Goal: Find specific page/section: Find specific page/section

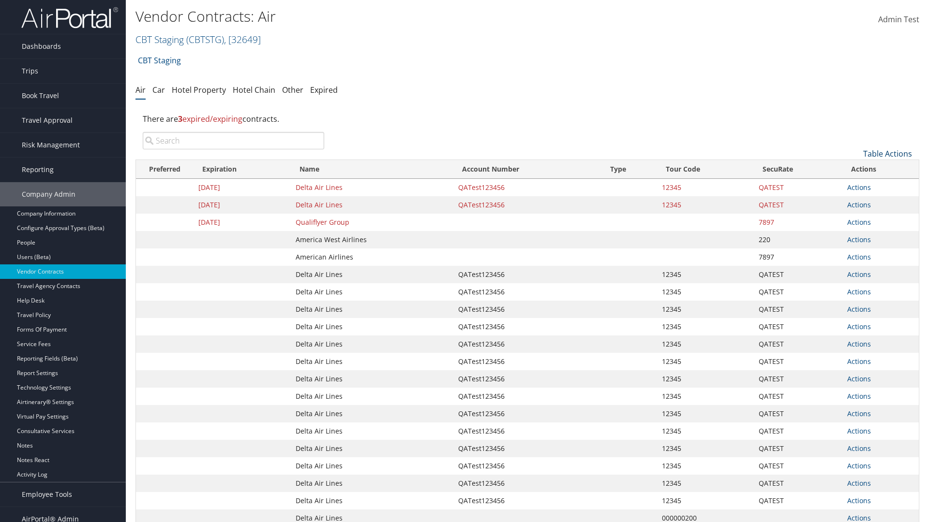
click at [887, 154] on link "Table Actions" at bounding box center [887, 153] width 49 height 11
click at [855, 203] on link "50" at bounding box center [854, 202] width 127 height 16
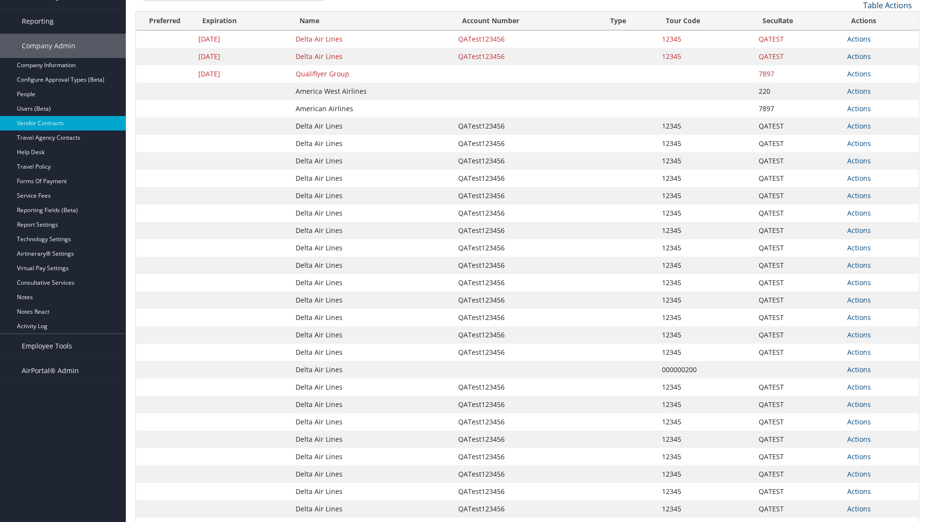
click at [887, 11] on link "Table Actions" at bounding box center [887, 5] width 49 height 11
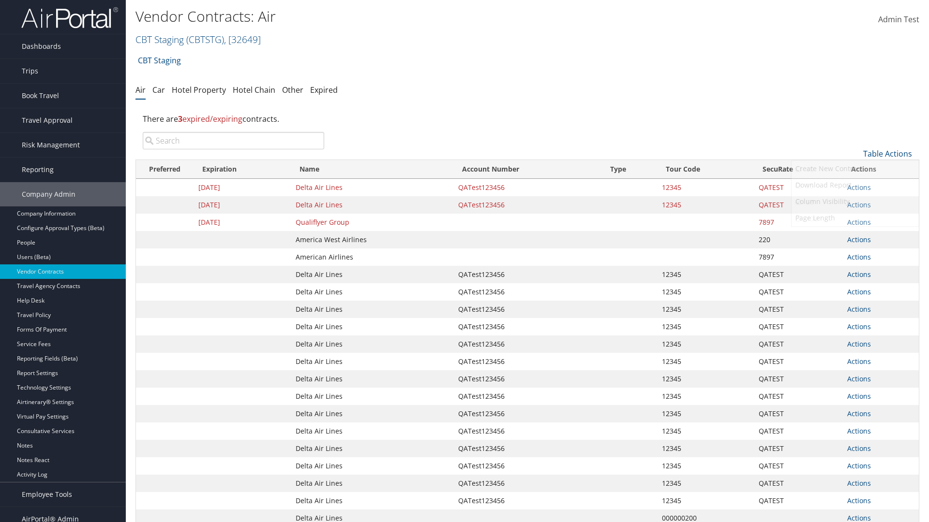
click at [855, 219] on link "100" at bounding box center [854, 219] width 127 height 16
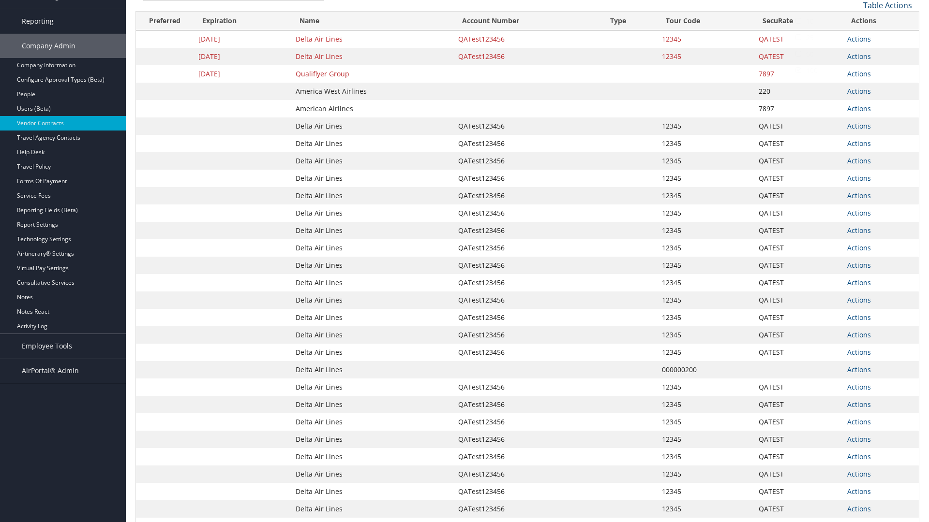
click at [887, 5] on link "Table Actions" at bounding box center [887, 5] width 49 height 11
click at [855, 21] on link "10" at bounding box center [854, 21] width 127 height 16
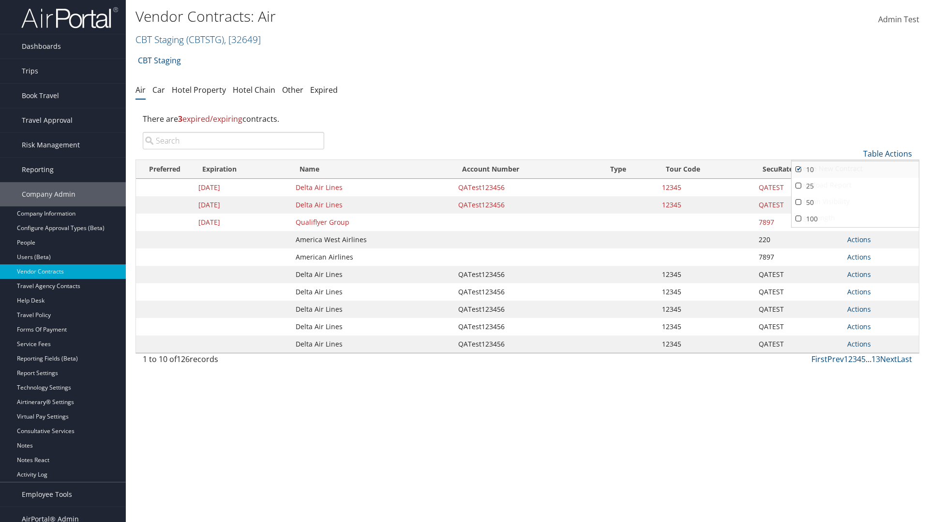
scroll to position [10, 0]
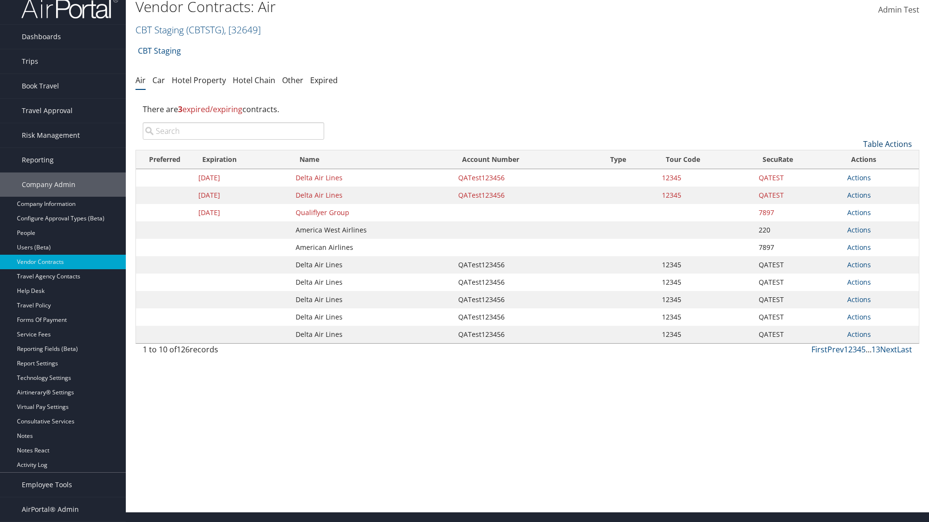
click at [887, 149] on link "Table Actions" at bounding box center [887, 144] width 49 height 11
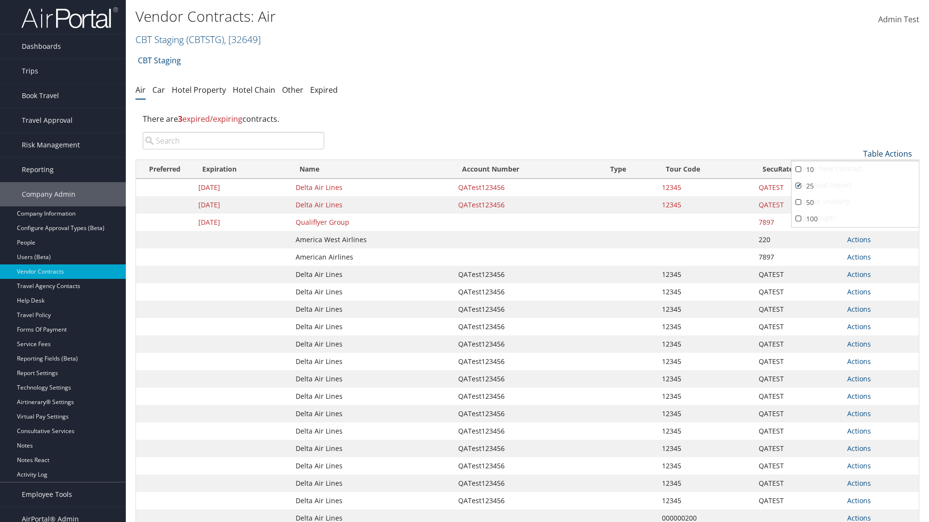
scroll to position [109, 0]
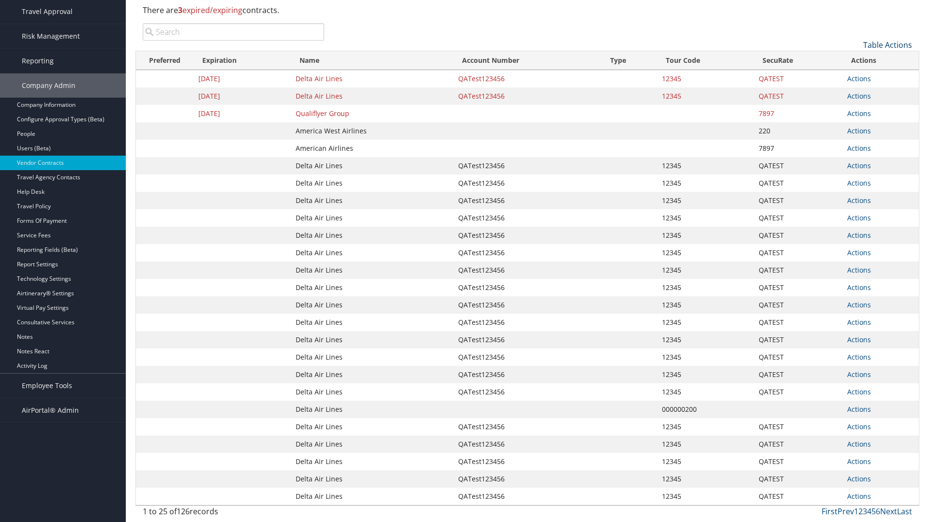
click at [887, 50] on link "Table Actions" at bounding box center [887, 45] width 49 height 11
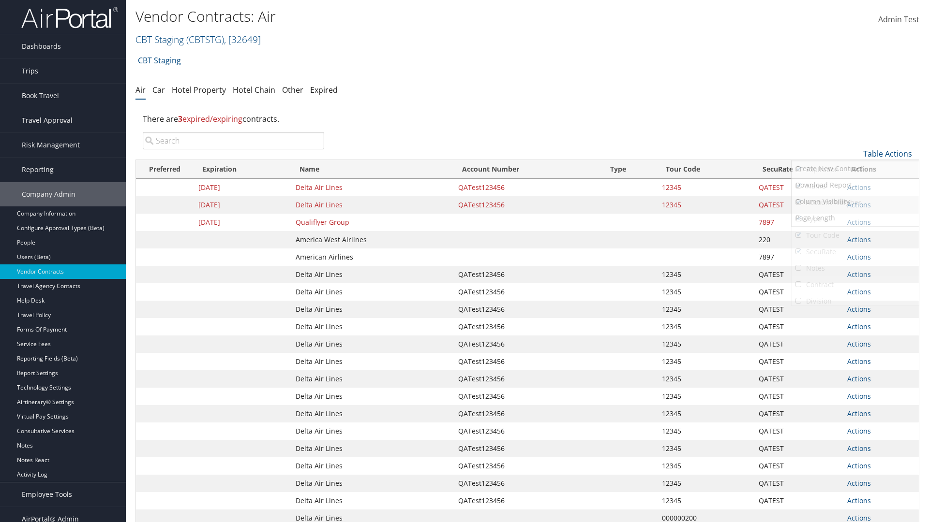
click at [855, 268] on link "Notes" at bounding box center [854, 268] width 127 height 16
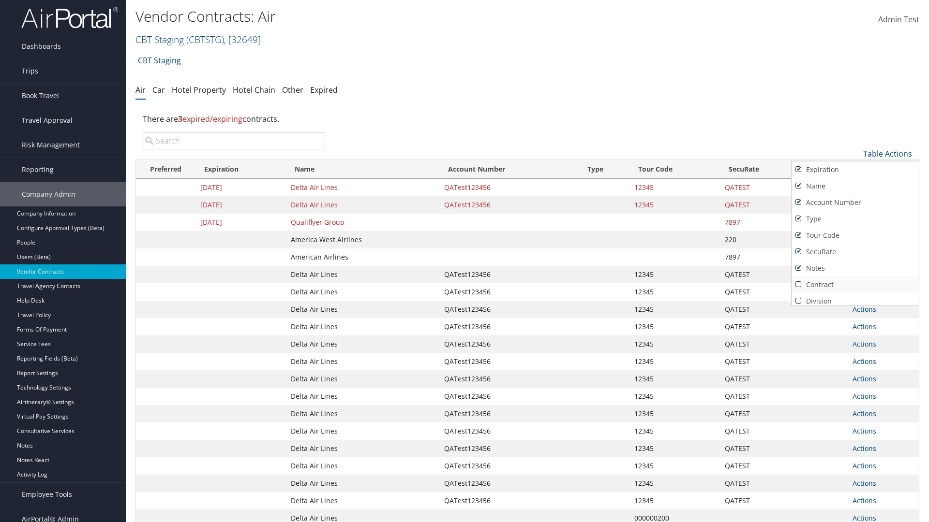
click at [855, 285] on link "Contract" at bounding box center [854, 285] width 127 height 16
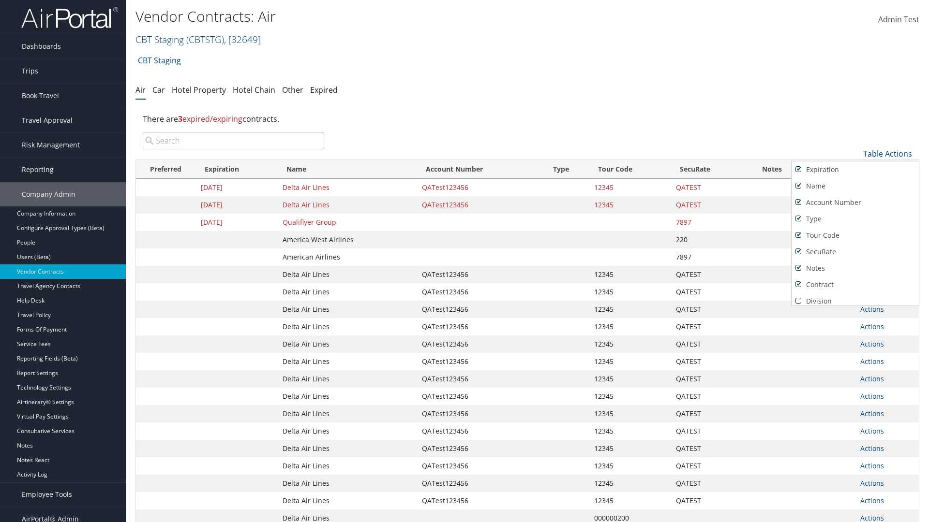
click at [855, 310] on link "Active" at bounding box center [854, 318] width 127 height 16
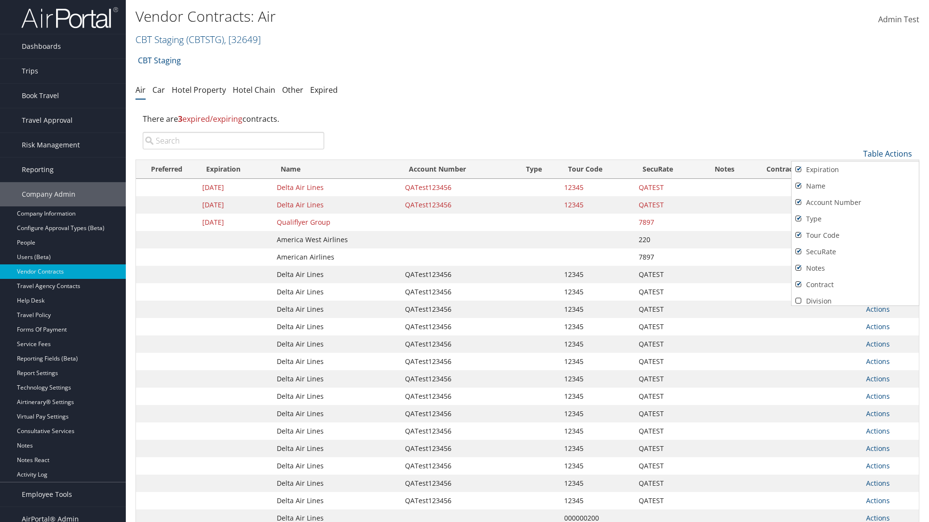
scroll to position [84, 0]
click at [855, 94] on link "Expiration" at bounding box center [854, 85] width 127 height 16
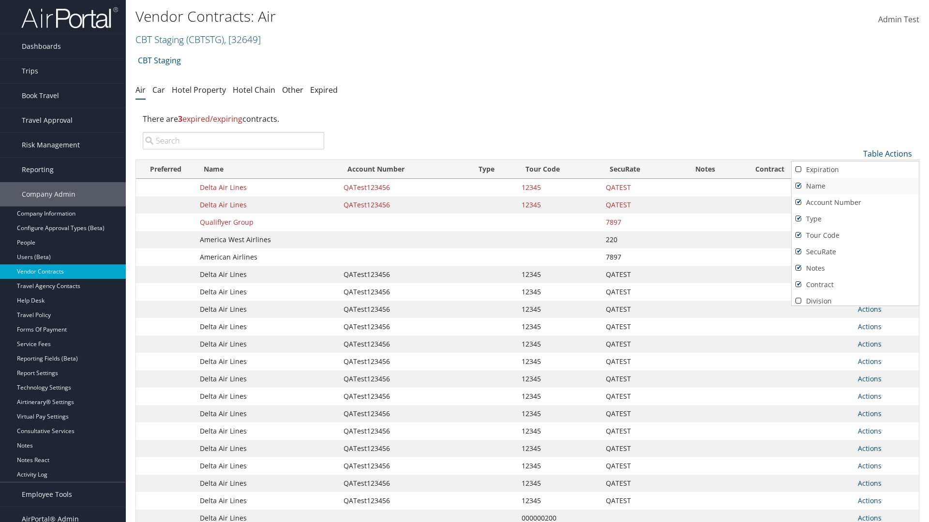
click at [855, 186] on link "Name" at bounding box center [854, 186] width 127 height 16
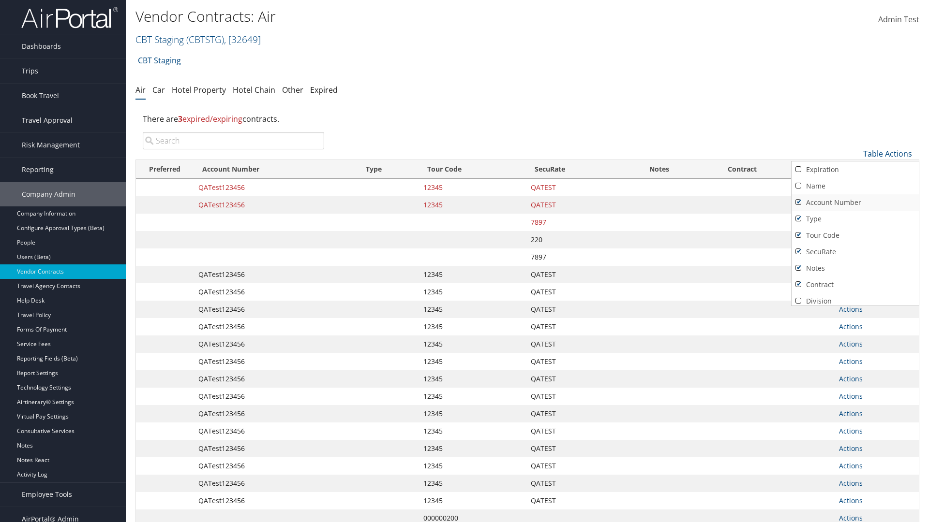
click at [855, 203] on link "Account Number" at bounding box center [854, 202] width 127 height 16
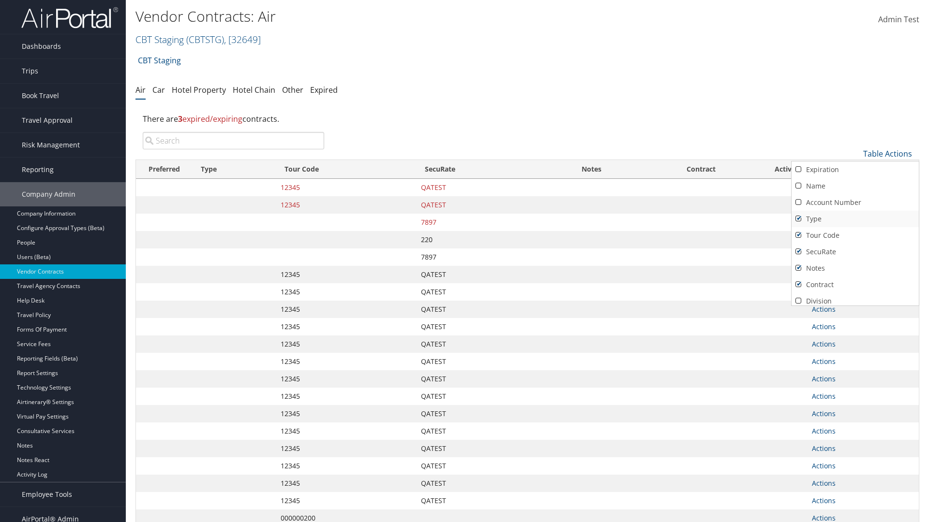
click at [855, 219] on link "Type" at bounding box center [854, 219] width 127 height 16
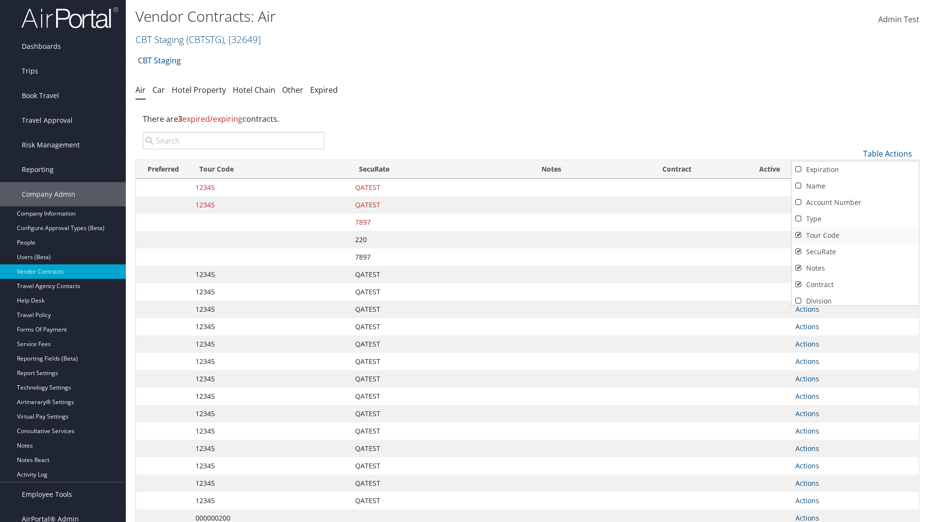
click at [855, 236] on link "Tour Code" at bounding box center [854, 235] width 127 height 16
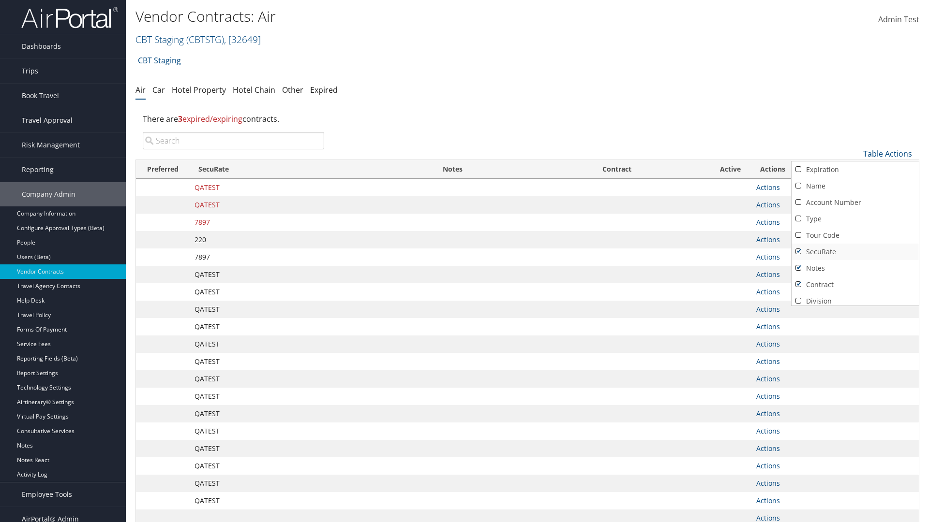
click at [855, 252] on link "SecuRate" at bounding box center [854, 252] width 127 height 16
click at [855, 268] on link "Notes" at bounding box center [854, 268] width 127 height 16
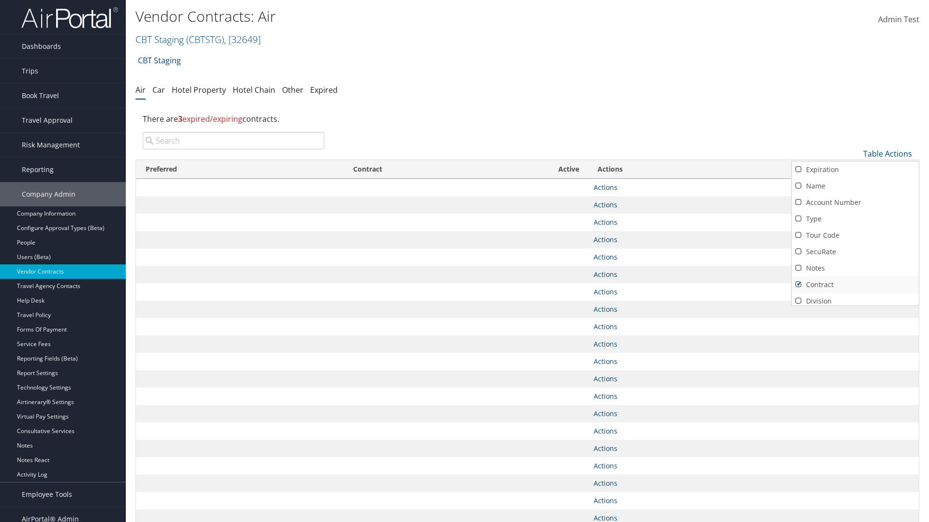
click at [855, 285] on link "Contract" at bounding box center [854, 285] width 127 height 16
click at [855, 310] on link "Active" at bounding box center [854, 318] width 127 height 16
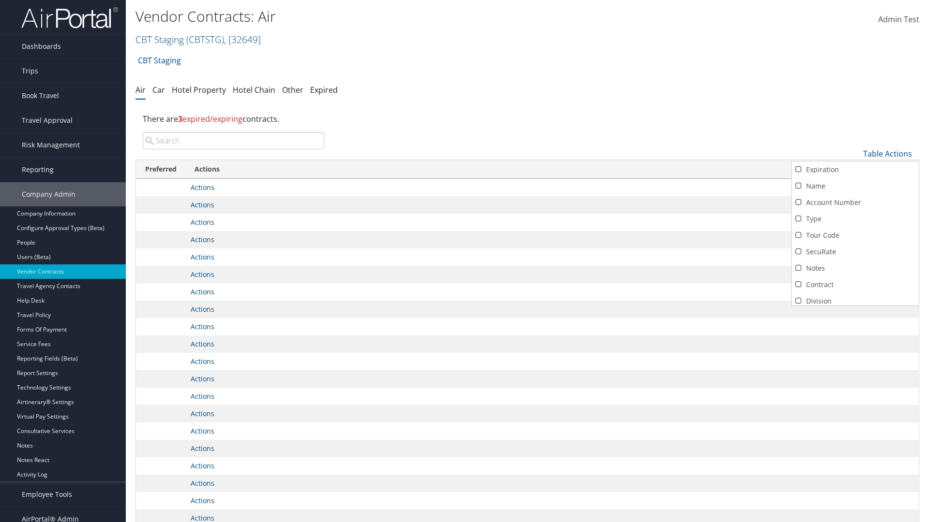
scroll to position [84, 0]
click at [855, 94] on link "Expiration" at bounding box center [854, 85] width 127 height 16
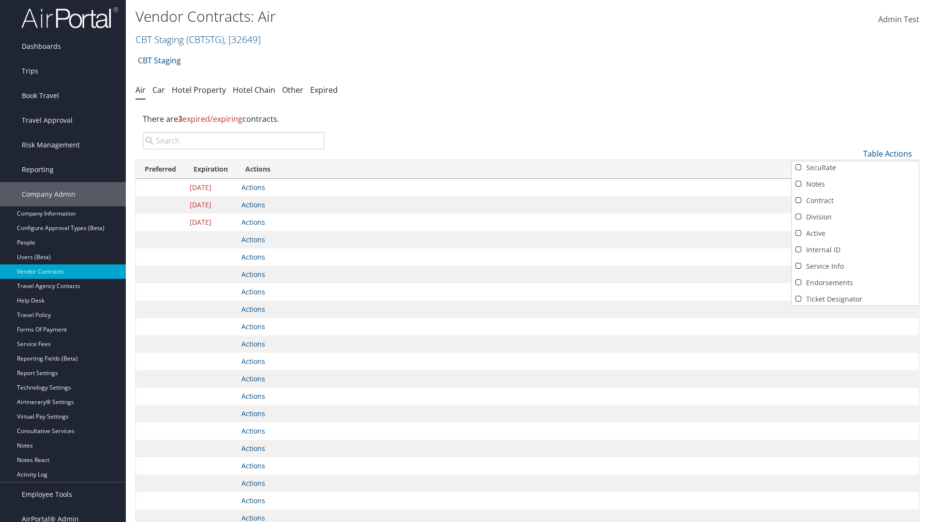
scroll to position [0, 0]
click at [855, 186] on link "Name" at bounding box center [854, 186] width 127 height 16
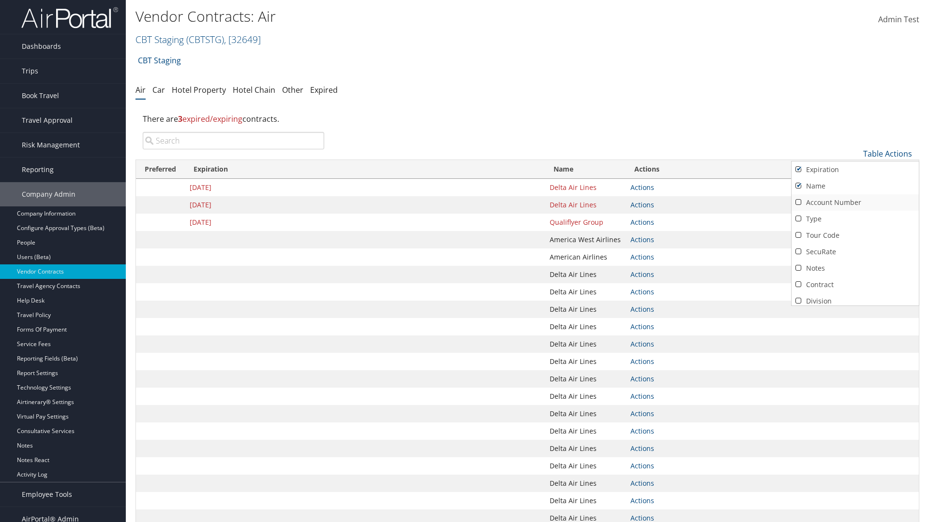
click at [855, 203] on link "Account Number" at bounding box center [854, 202] width 127 height 16
